Goal: Understand site structure: Understand site structure

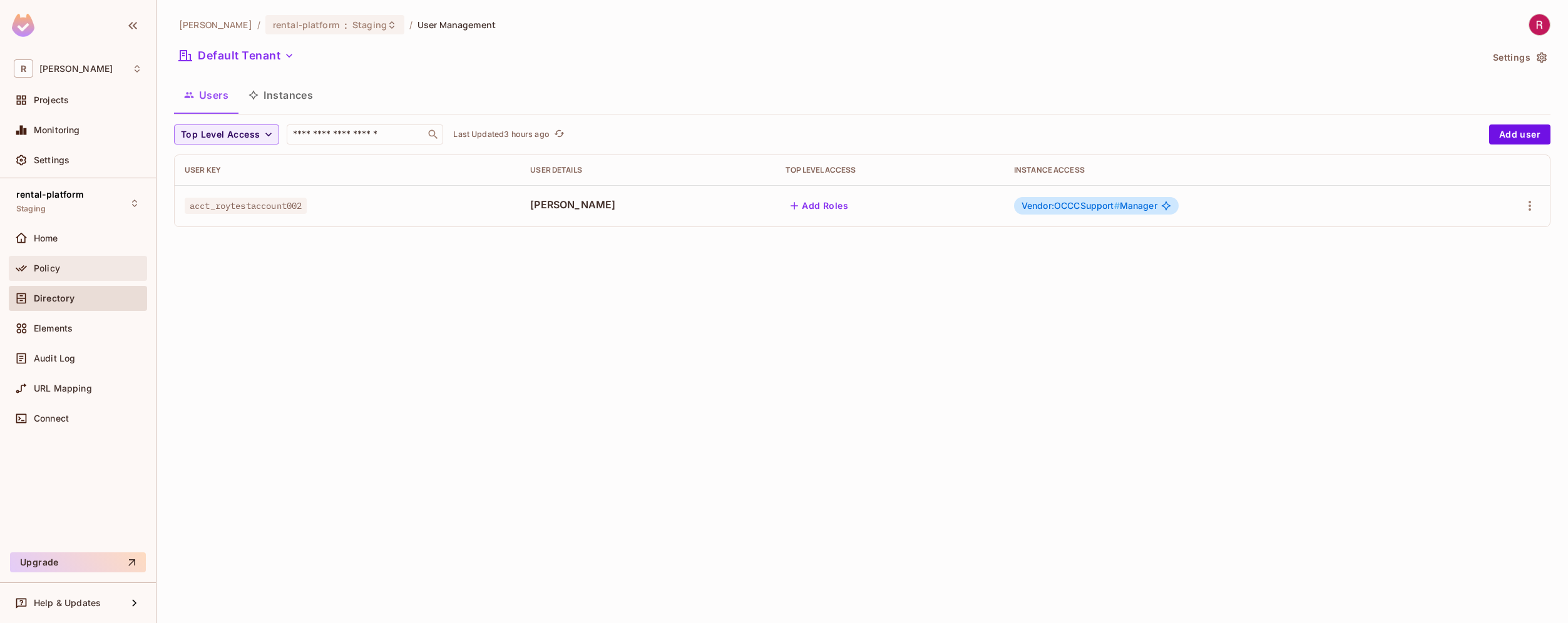
click at [64, 263] on div "Policy" at bounding box center [77, 268] width 128 height 15
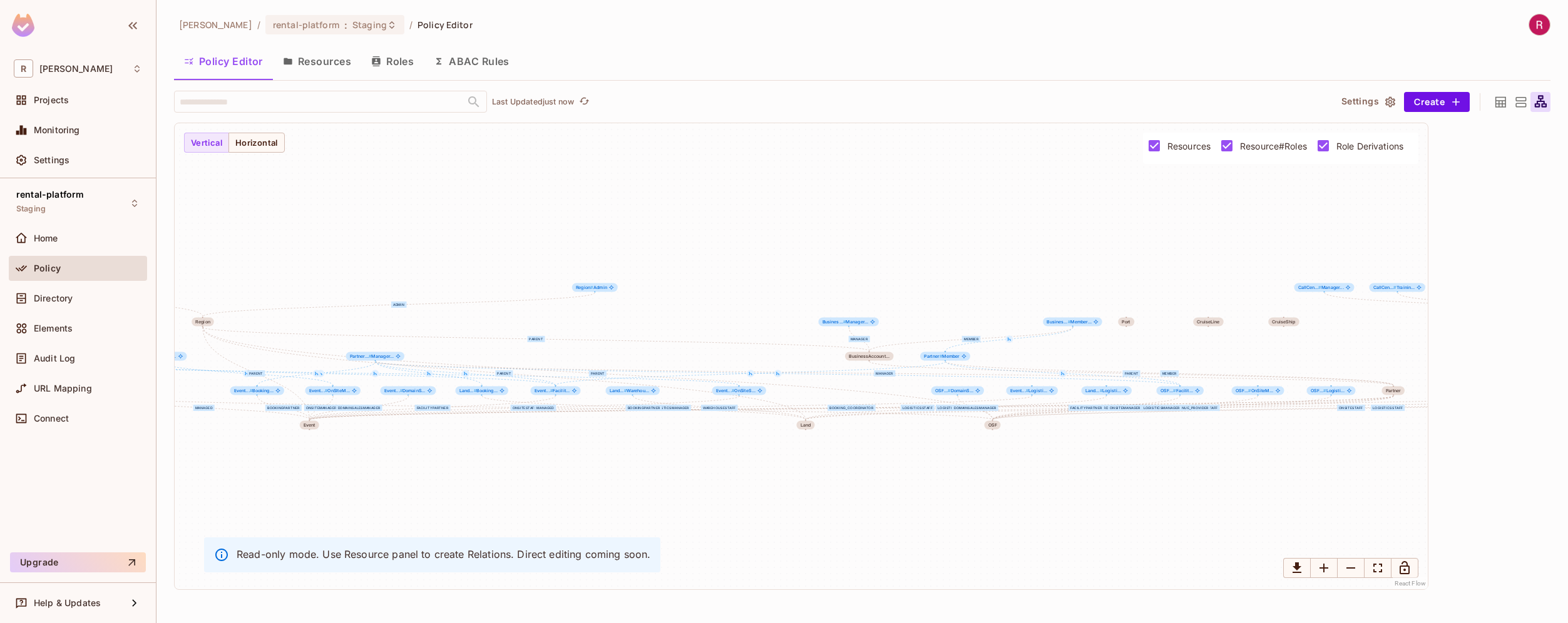
click at [1501, 108] on icon at bounding box center [1500, 101] width 15 height 15
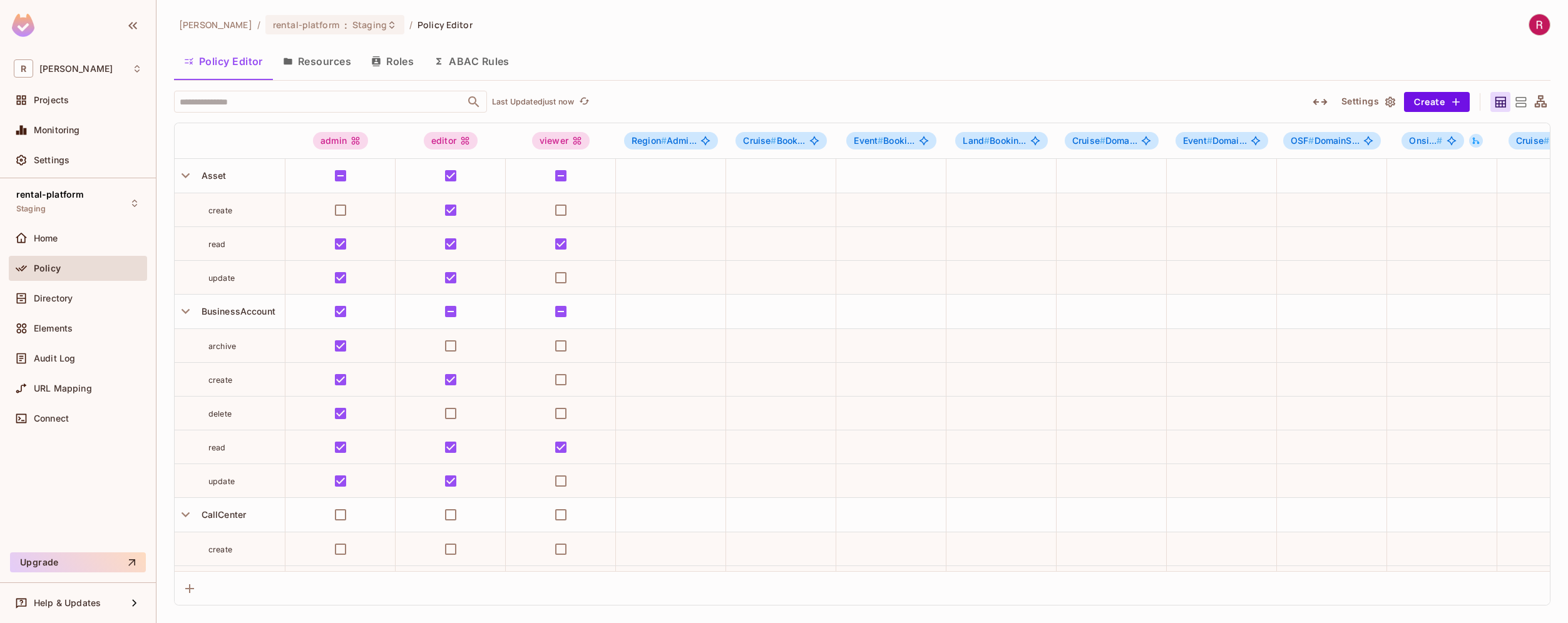
click at [381, 67] on button "Roles" at bounding box center [393, 61] width 63 height 31
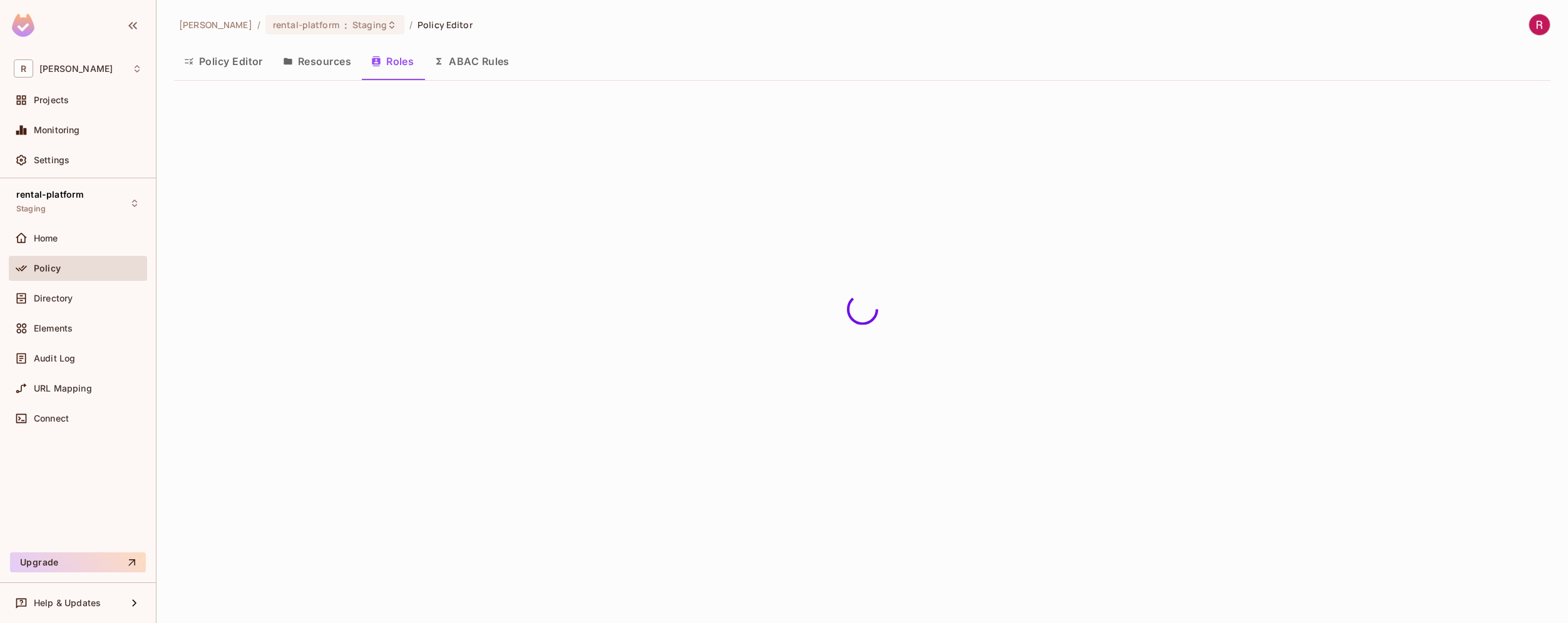
click at [330, 61] on button "Resources" at bounding box center [316, 61] width 88 height 31
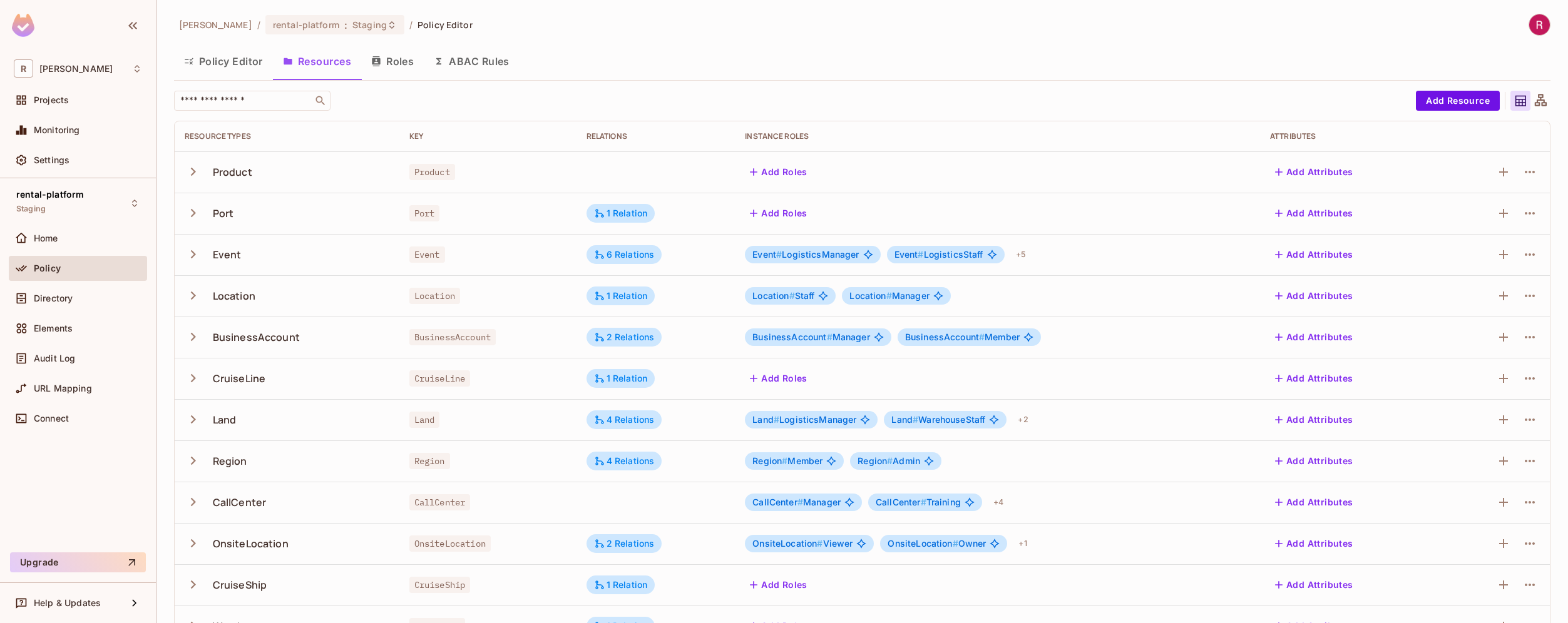
click at [389, 57] on button "Roles" at bounding box center [393, 61] width 63 height 31
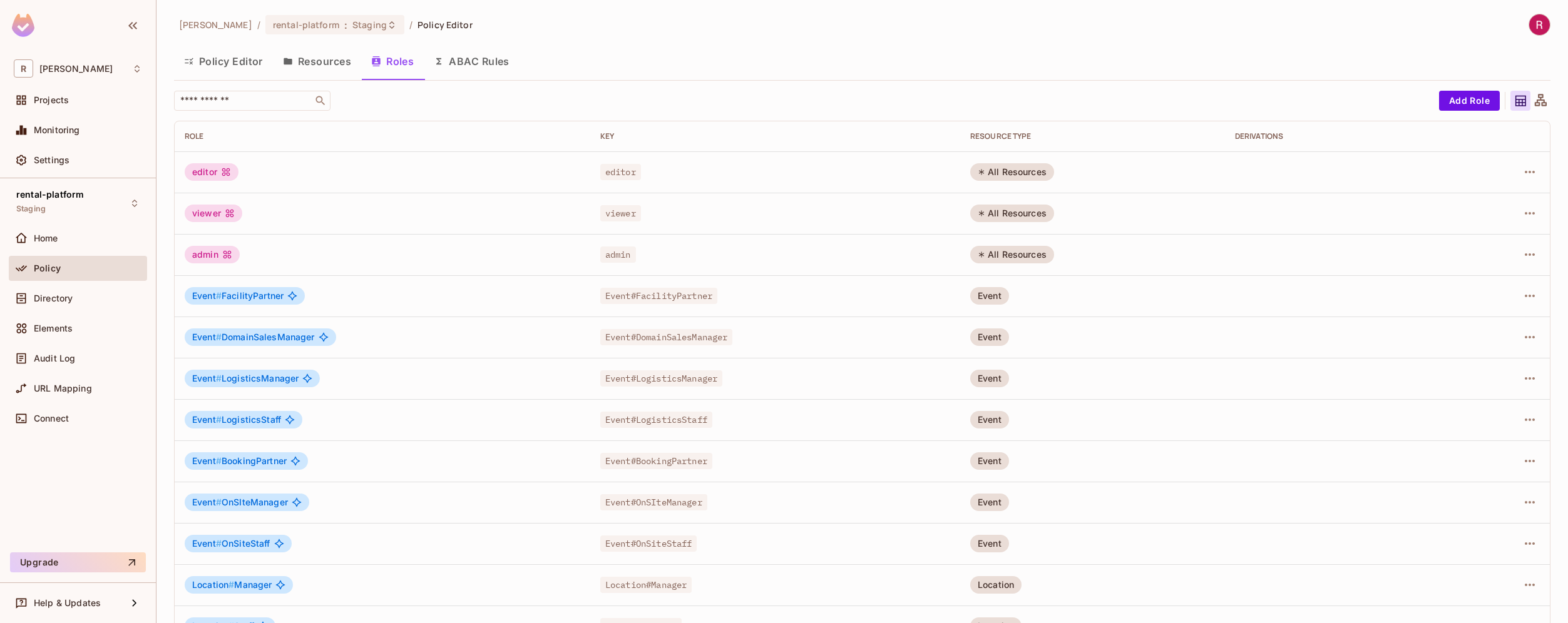
click at [1018, 168] on div "All Resources" at bounding box center [1012, 172] width 84 height 18
click at [1527, 173] on icon "button" at bounding box center [1529, 172] width 15 height 15
click at [1492, 200] on li "Edit Role" at bounding box center [1467, 201] width 111 height 28
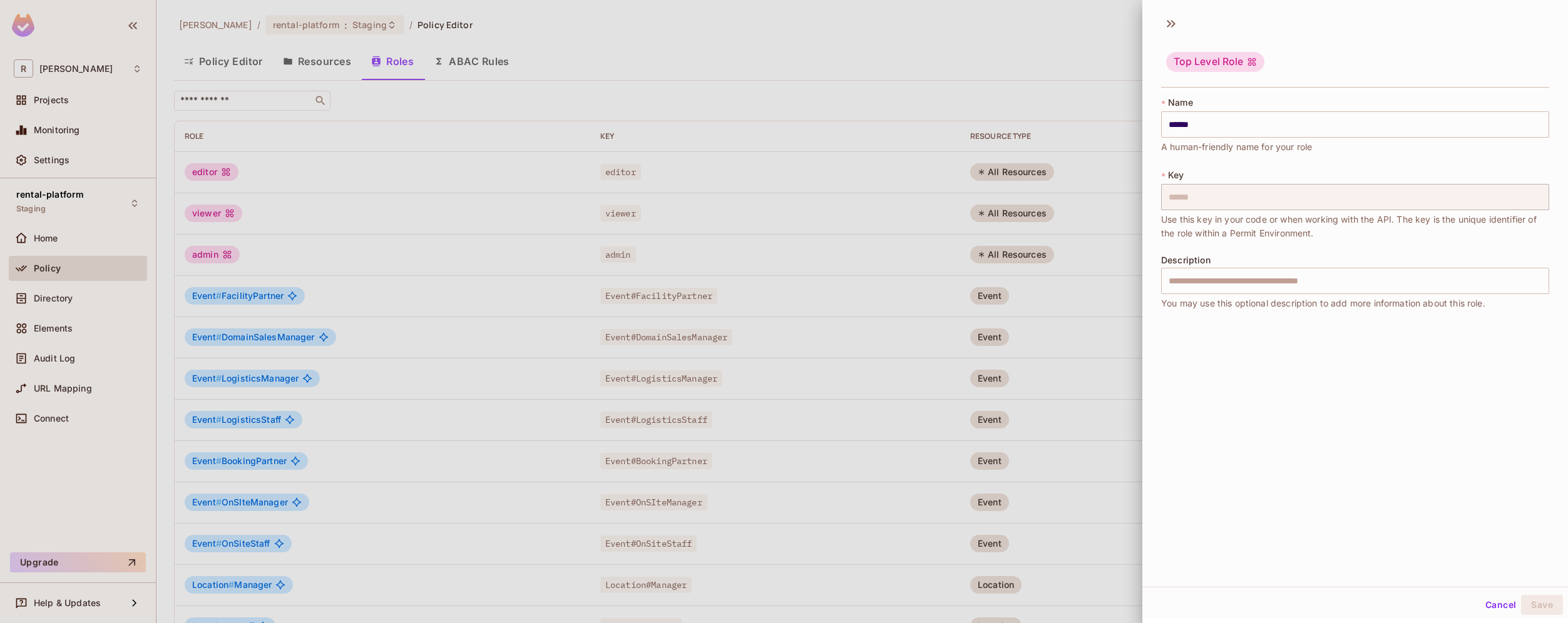
click at [922, 74] on div at bounding box center [784, 311] width 1568 height 623
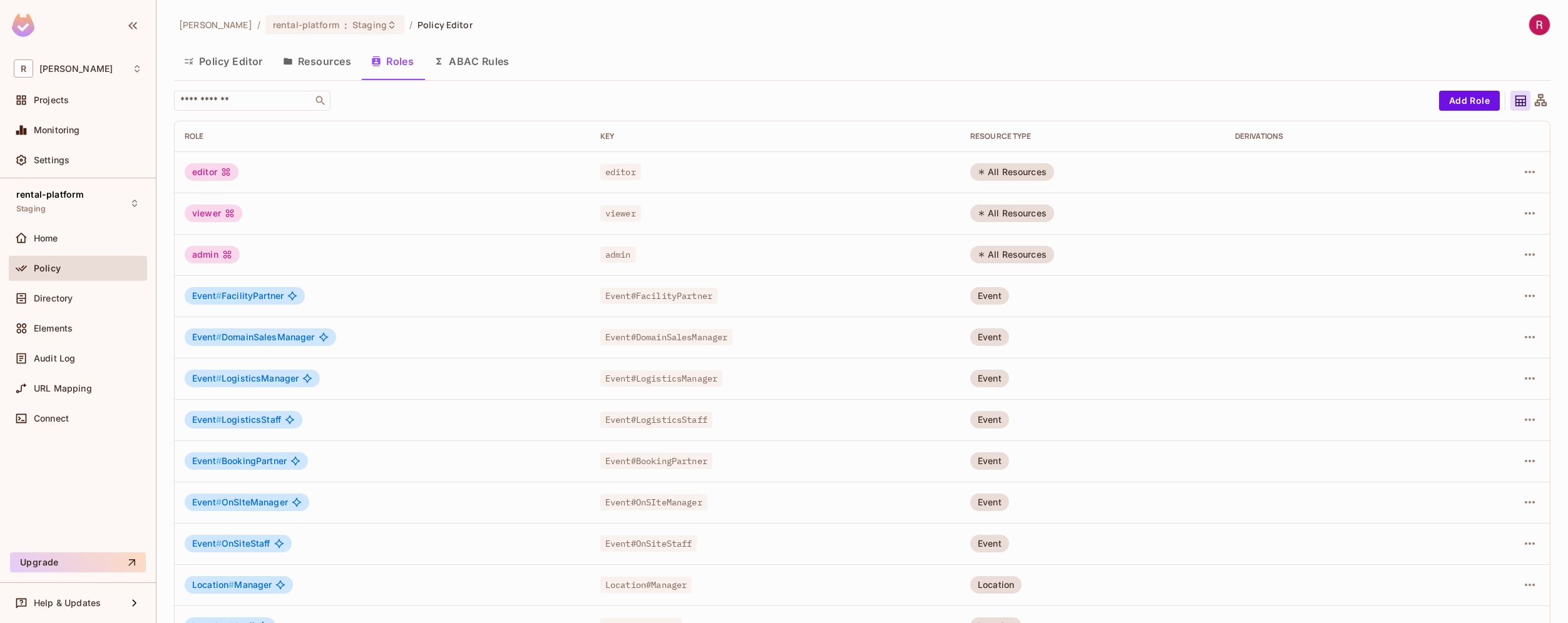
click at [237, 65] on button "Policy Editor" at bounding box center [223, 61] width 99 height 31
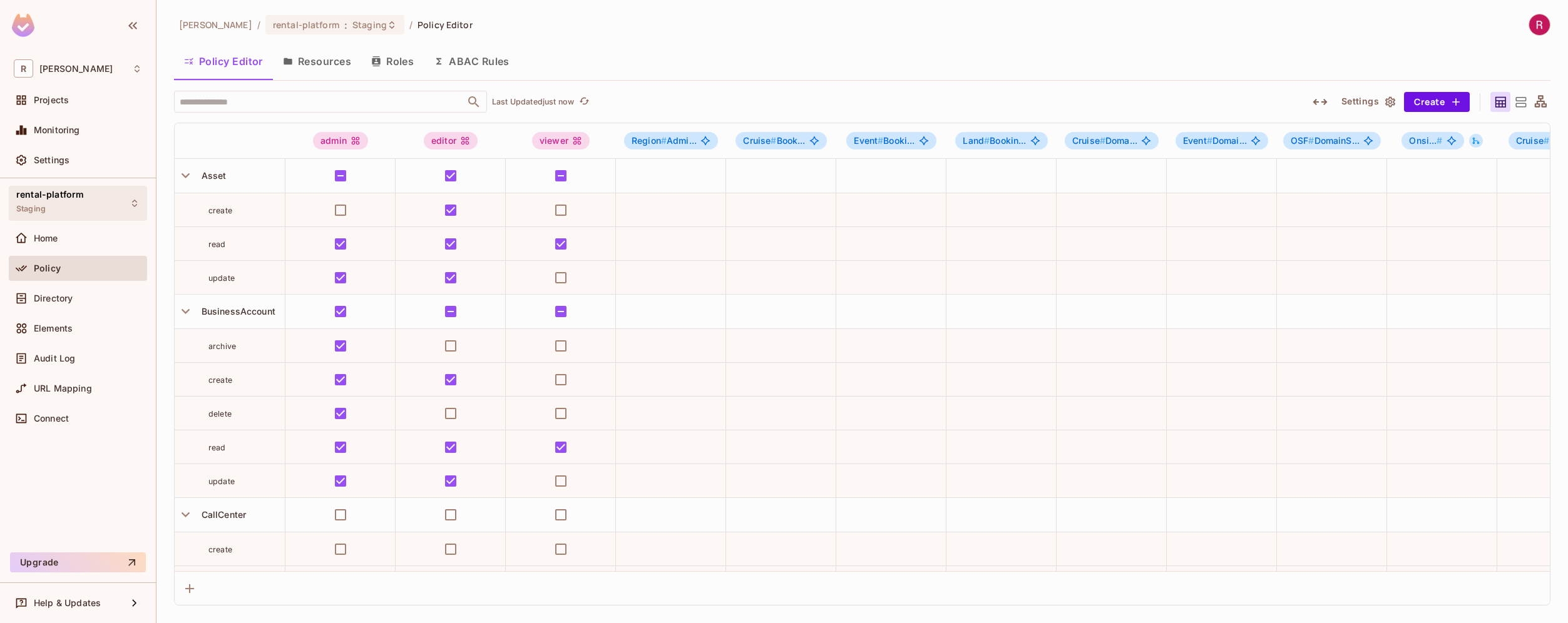
click at [93, 204] on div "rental-platform Staging" at bounding box center [78, 203] width 138 height 34
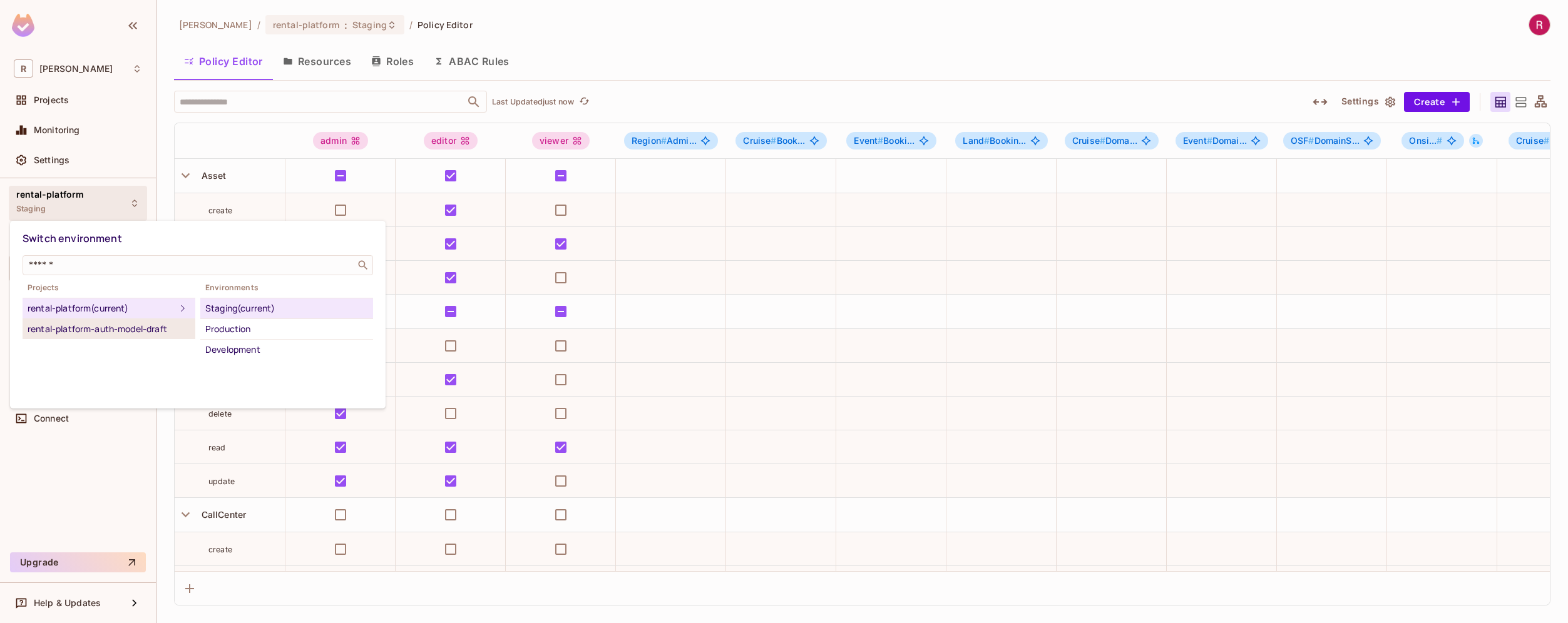
click at [112, 324] on div "rental-platform-auth-model-draft" at bounding box center [109, 329] width 163 height 15
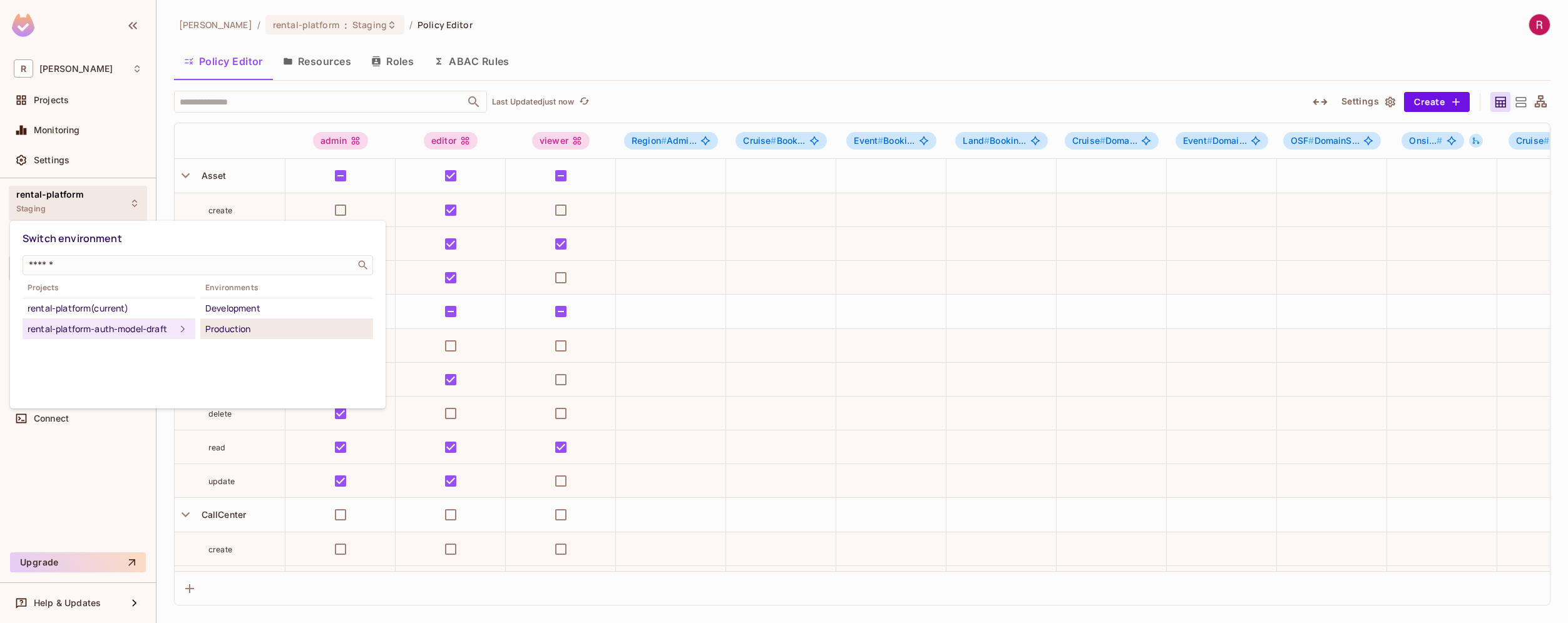
click at [243, 330] on div "Production" at bounding box center [287, 329] width 163 height 15
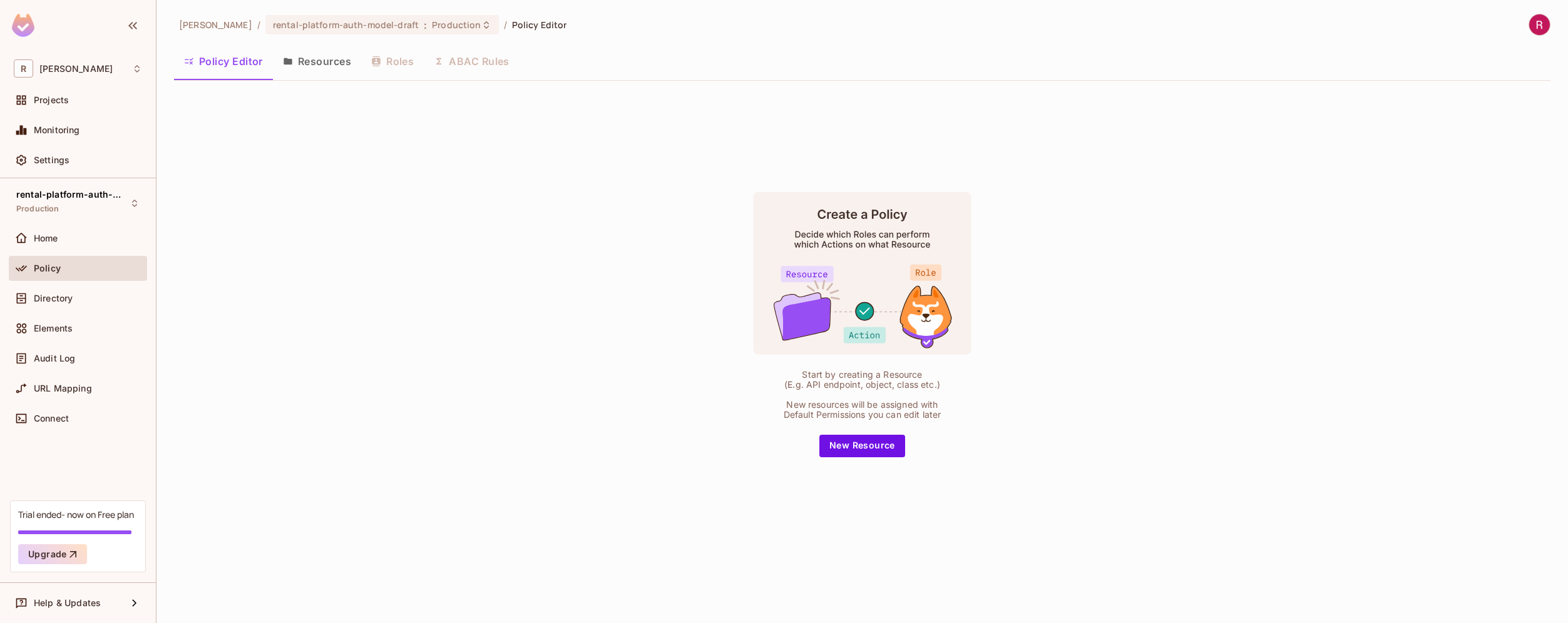
click at [331, 73] on button "Resources" at bounding box center [316, 61] width 88 height 31
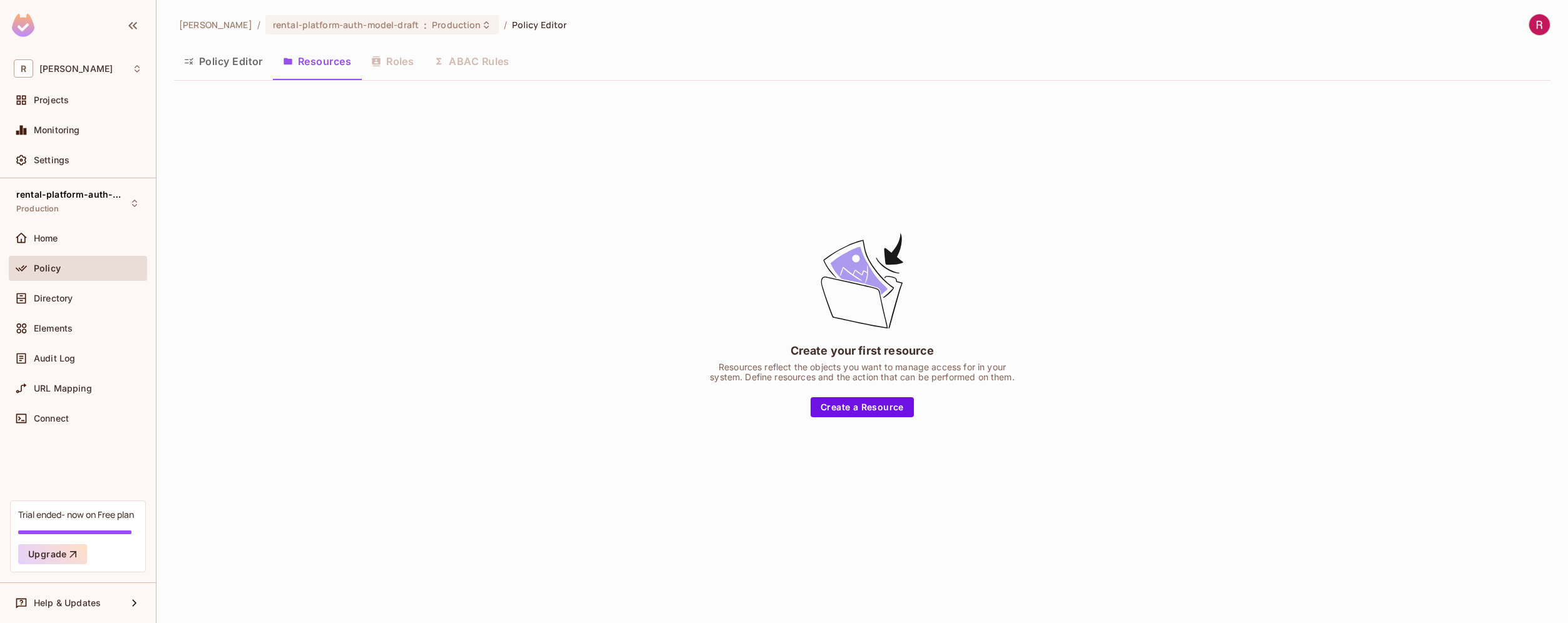
click at [399, 59] on div "Policy Editor Resources Roles ABAC Rules" at bounding box center [862, 61] width 1376 height 31
click at [65, 307] on div "Directory" at bounding box center [78, 299] width 138 height 25
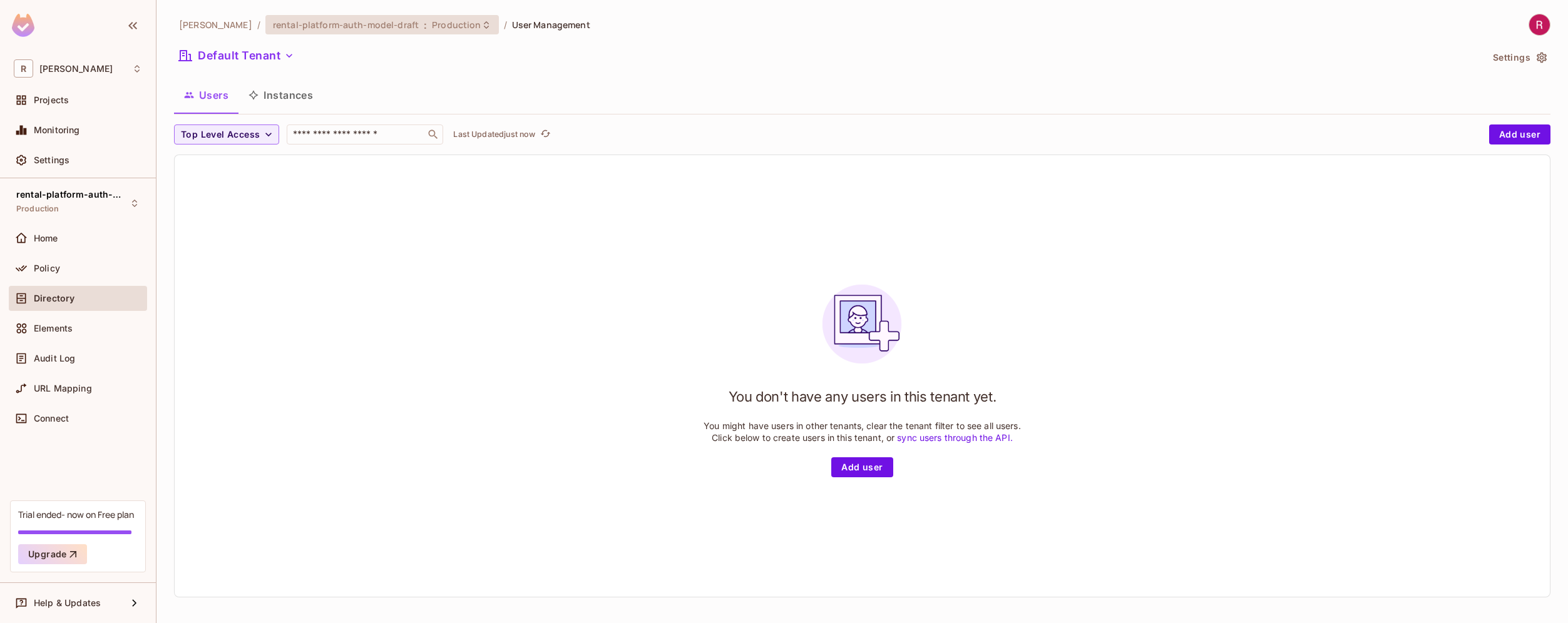
click at [366, 30] on div "rental-platform-auth-model-draft : Production" at bounding box center [382, 25] width 233 height 20
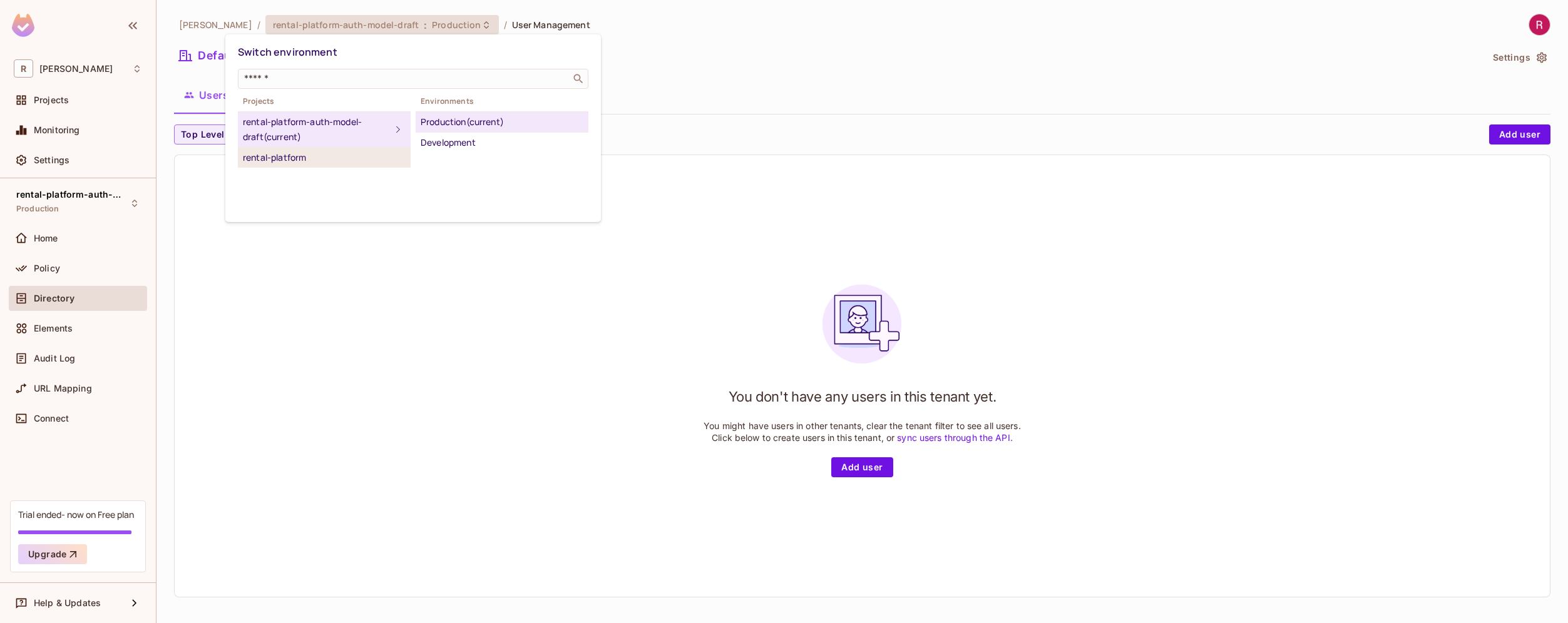
click at [316, 156] on div "rental-platform" at bounding box center [325, 158] width 163 height 15
click at [461, 122] on div "Production" at bounding box center [502, 122] width 163 height 15
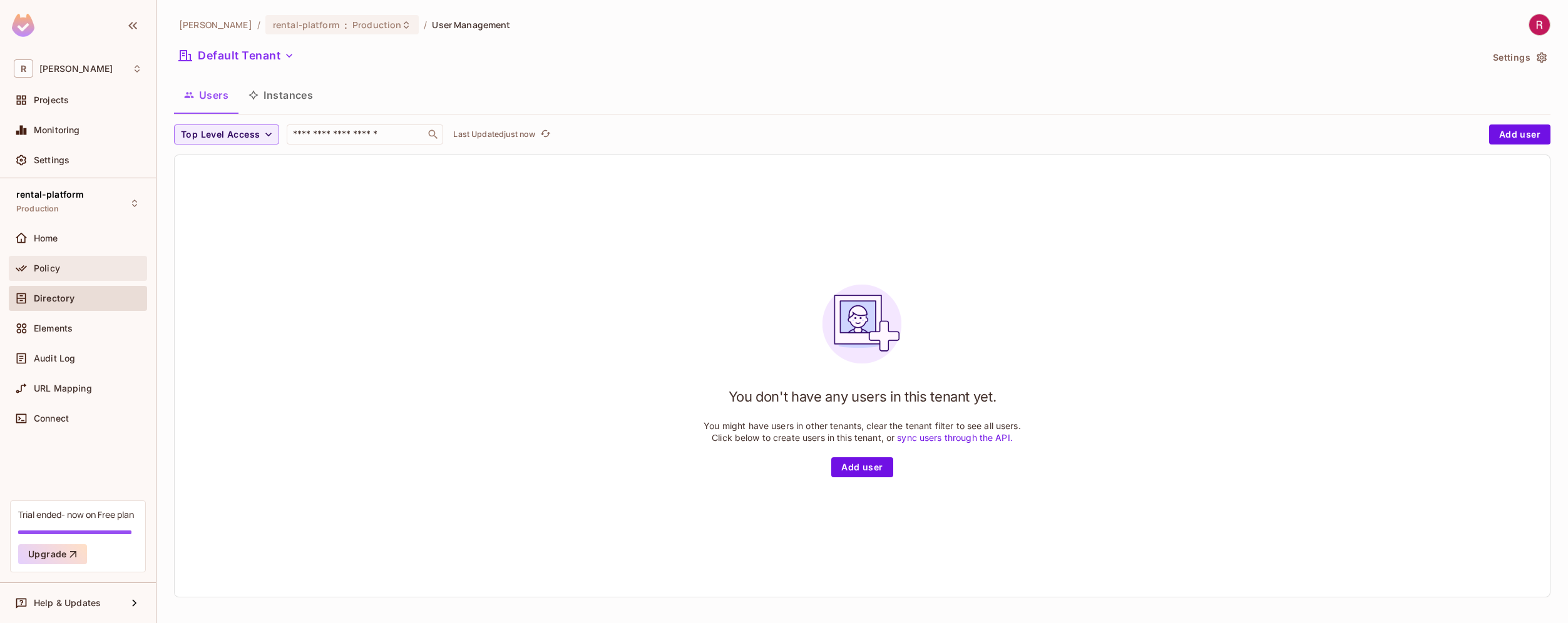
click at [66, 267] on div "Policy" at bounding box center [88, 268] width 108 height 10
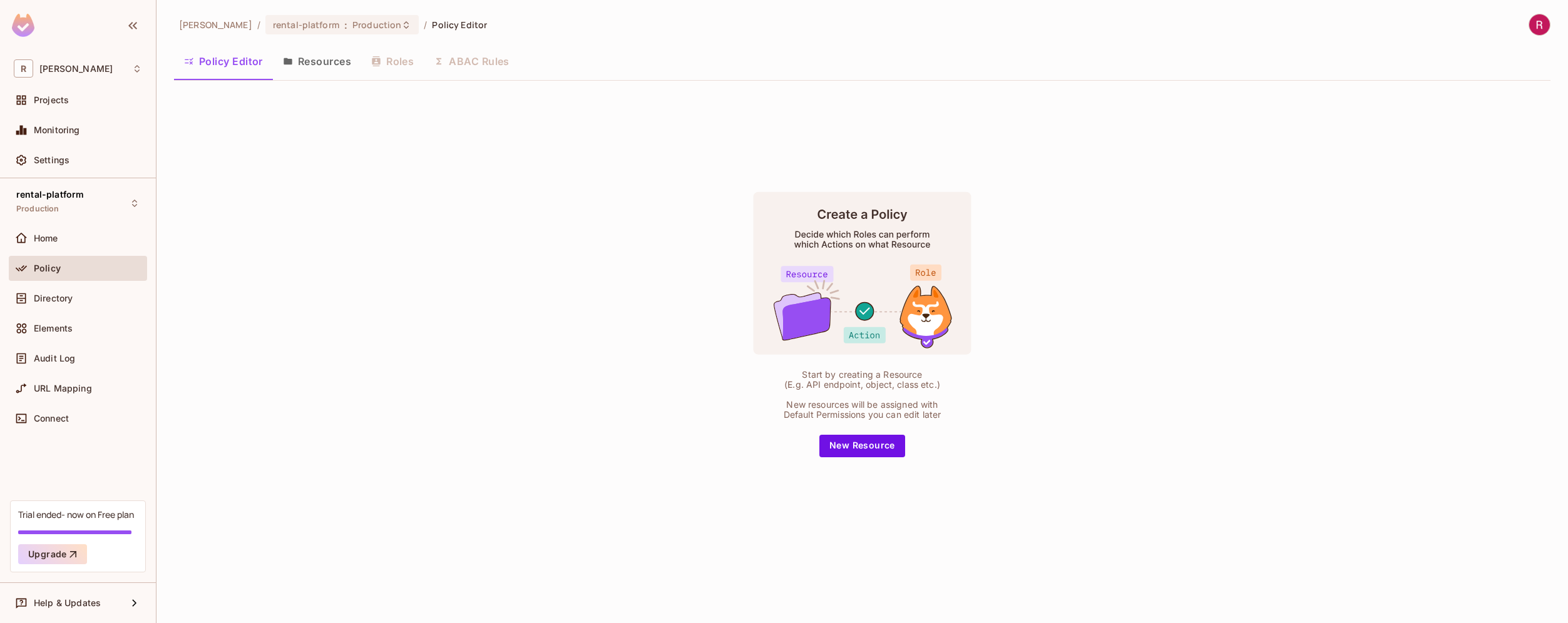
click at [325, 57] on button "Resources" at bounding box center [316, 61] width 88 height 31
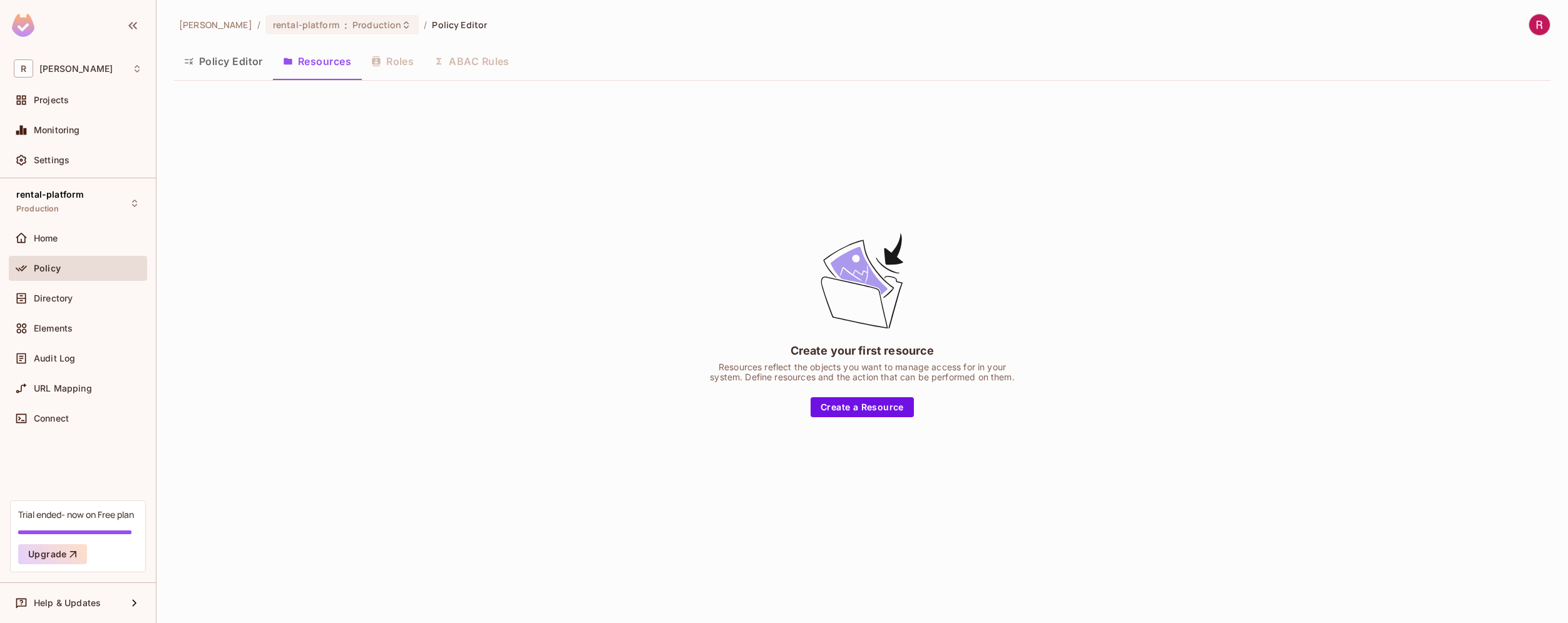
click at [238, 61] on button "Policy Editor" at bounding box center [223, 61] width 99 height 31
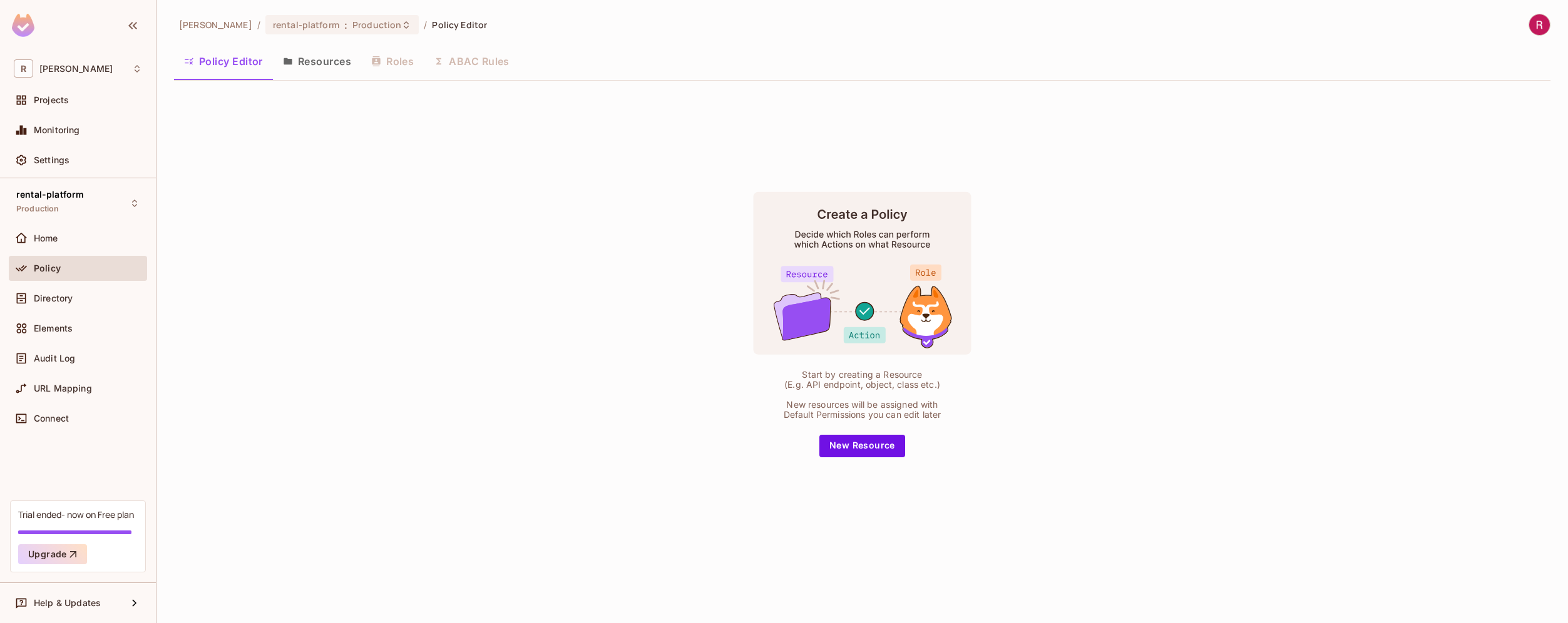
click at [265, 11] on div "[PERSON_NAME] / rental-platform : Production / Policy Editor Policy Editor Reso…" at bounding box center [862, 311] width 1411 height 623
click at [273, 19] on span "rental-platform" at bounding box center [306, 24] width 66 height 12
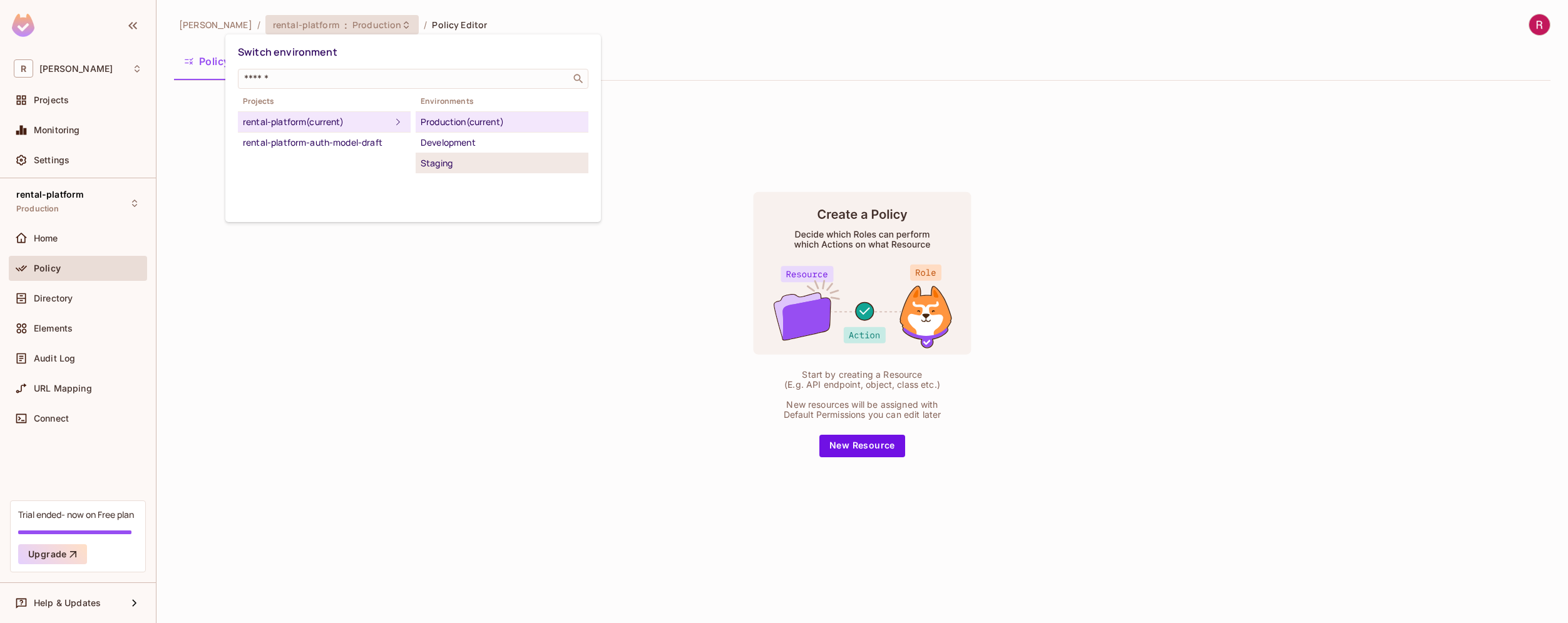
click at [437, 165] on div "Staging" at bounding box center [502, 163] width 163 height 15
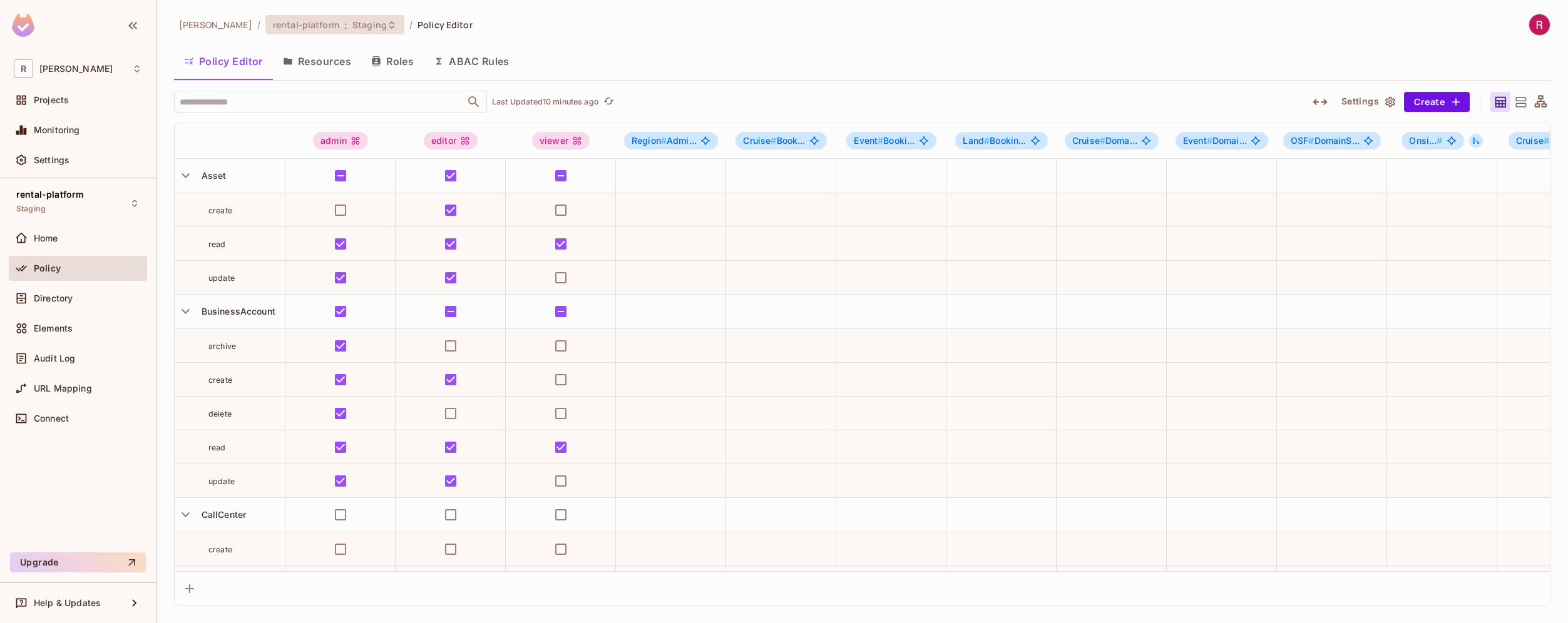
click at [386, 26] on icon at bounding box center [391, 24] width 10 height 10
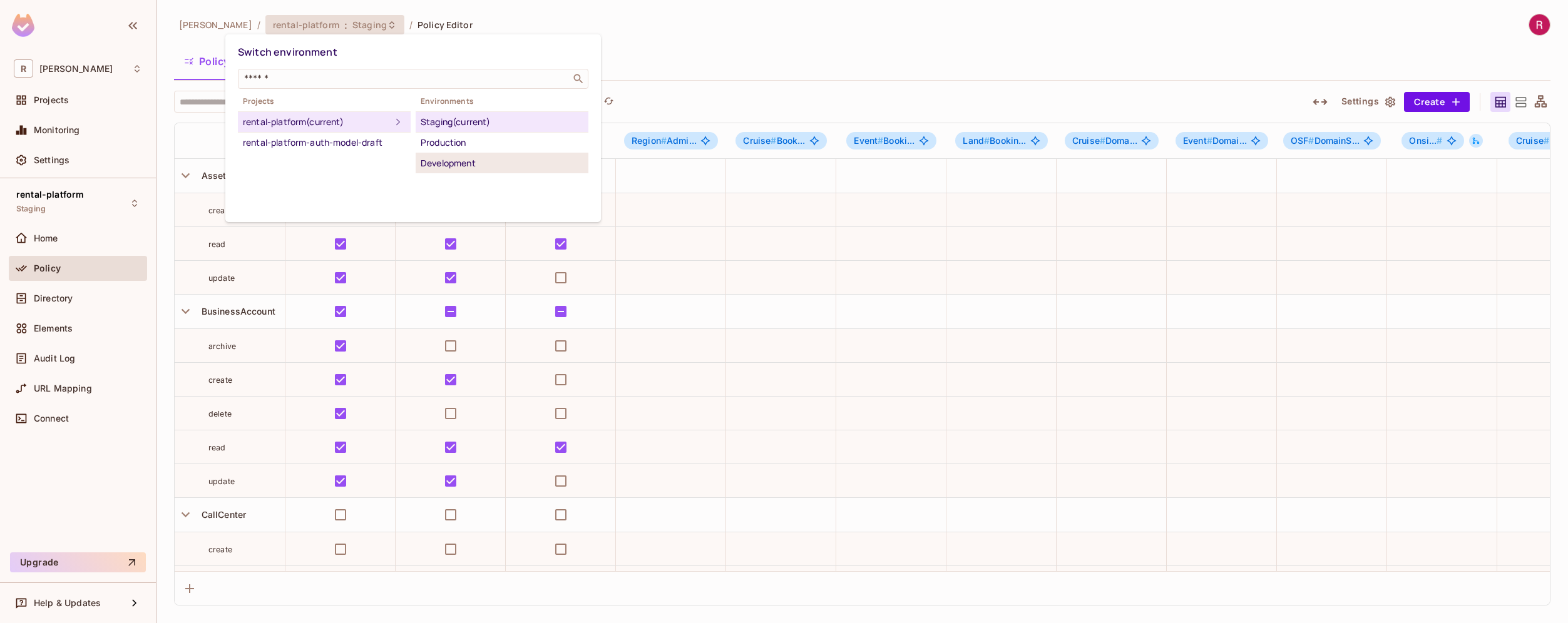
click at [443, 159] on div "Development" at bounding box center [502, 163] width 163 height 15
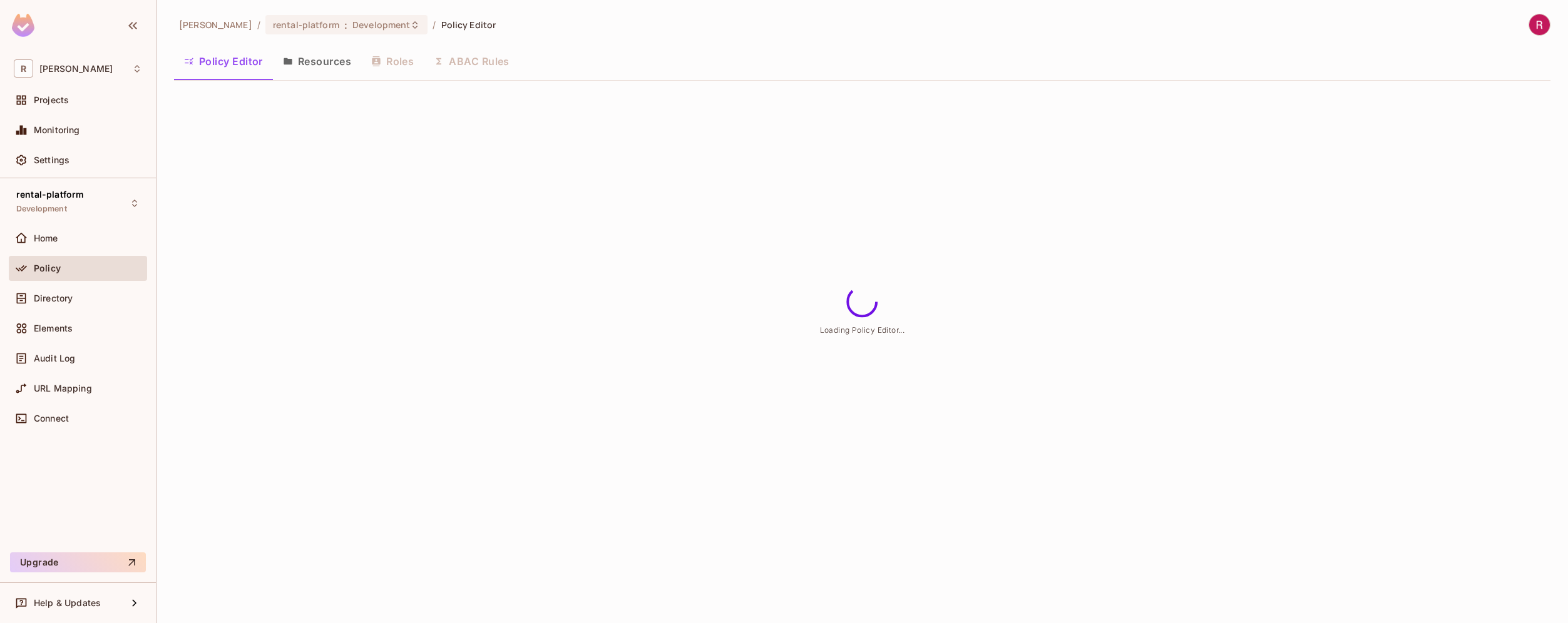
click at [331, 62] on button "Resources" at bounding box center [316, 61] width 88 height 31
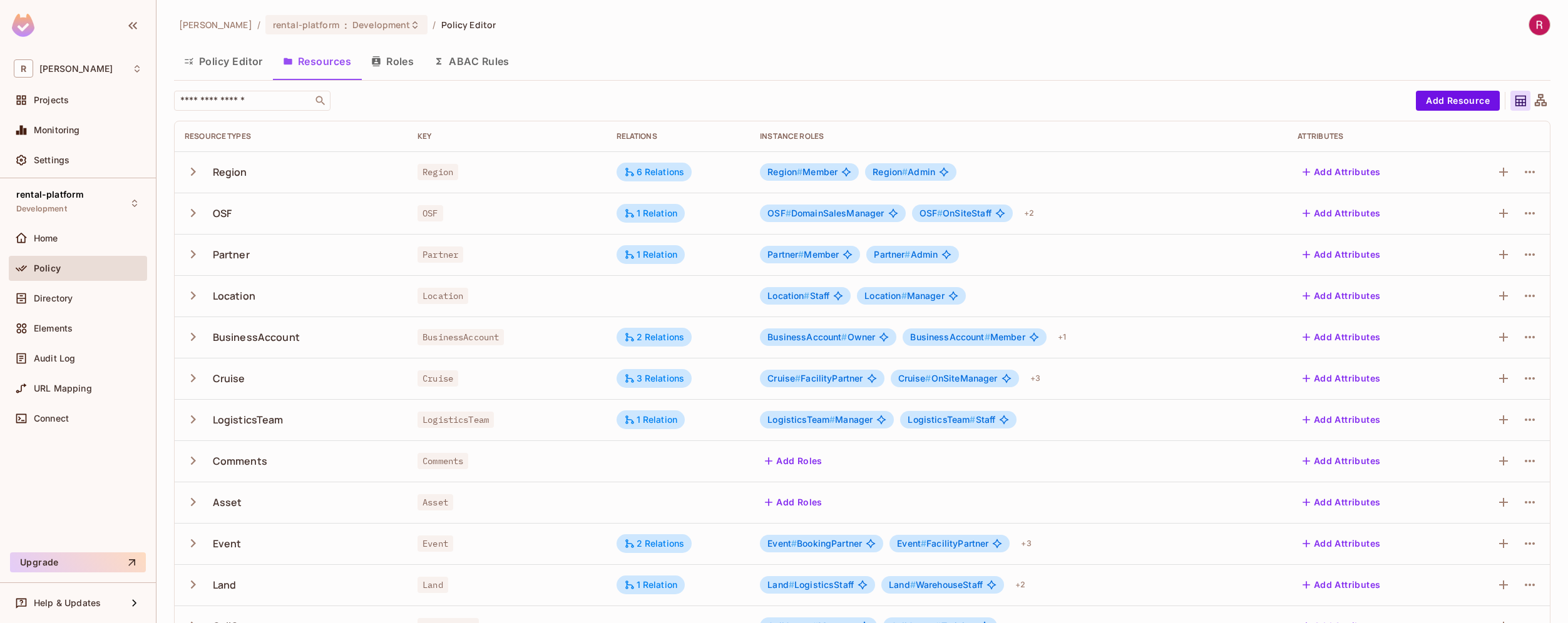
click at [236, 64] on button "Policy Editor" at bounding box center [223, 61] width 99 height 31
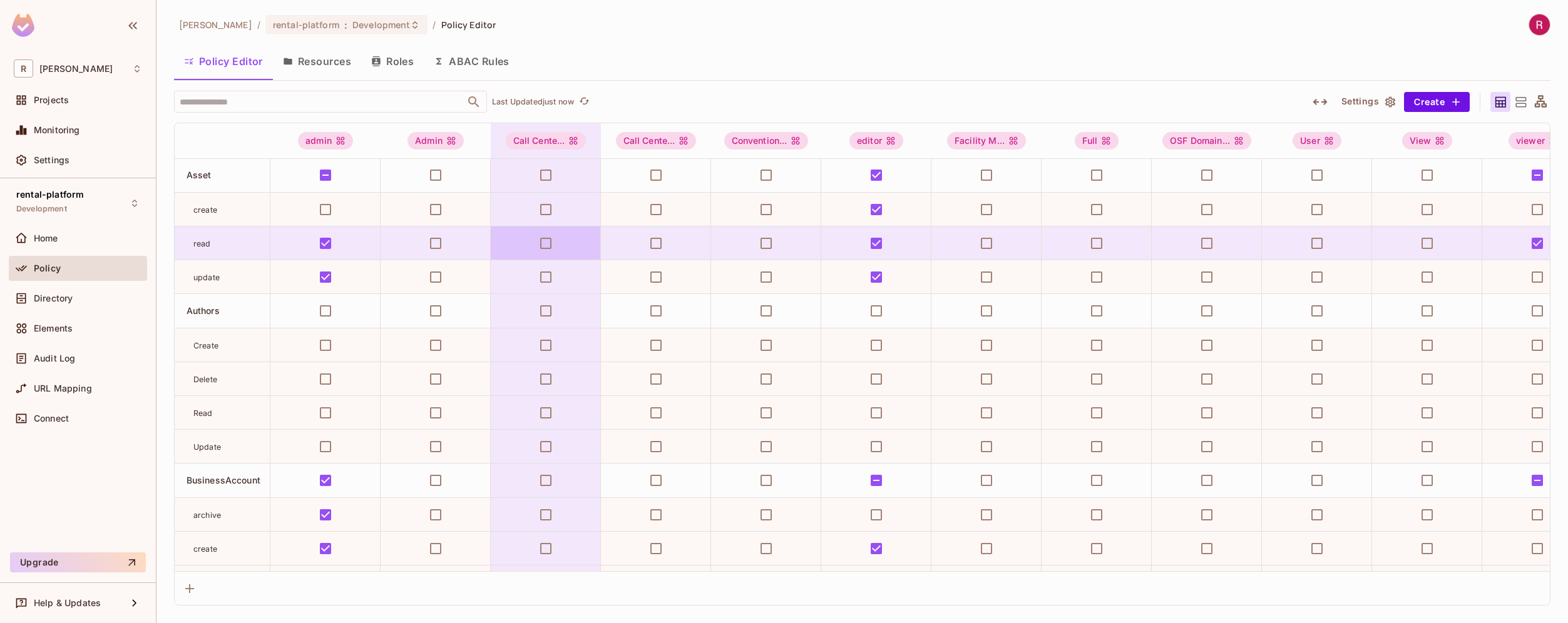
scroll to position [1, 0]
